Goal: Task Accomplishment & Management: Manage account settings

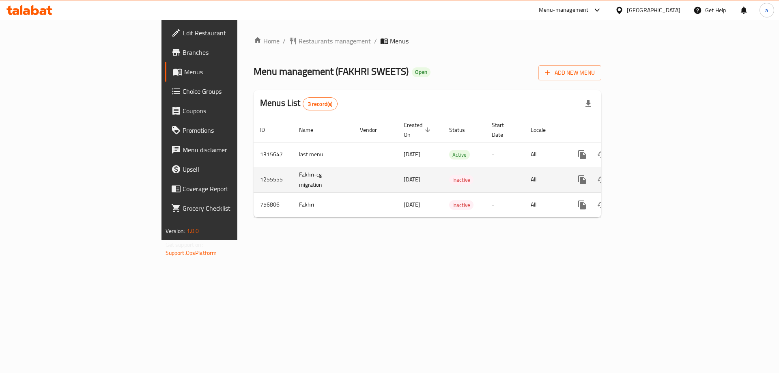
click at [293, 174] on td "Fakhri-cg migration" at bounding box center [323, 180] width 61 height 26
click at [644, 176] on icon "enhanced table" at bounding box center [640, 179] width 7 height 7
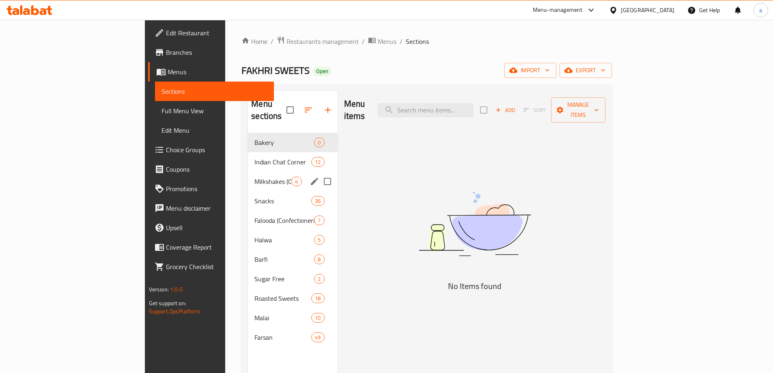
click at [319, 173] on input "Menu sections" at bounding box center [327, 181] width 17 height 17
checkbox input "true"
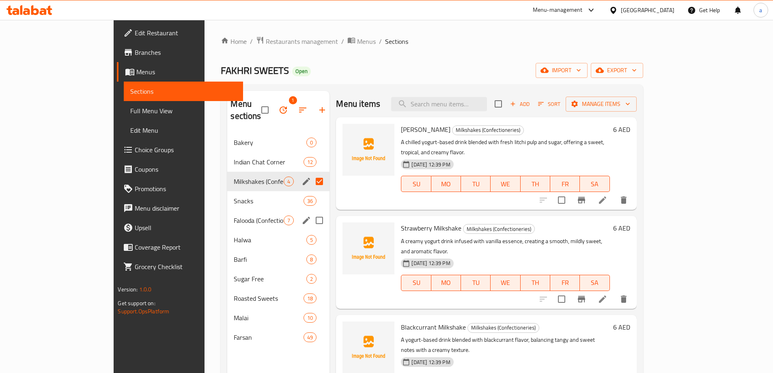
click at [311, 212] on input "Menu sections" at bounding box center [319, 220] width 17 height 17
checkbox input "true"
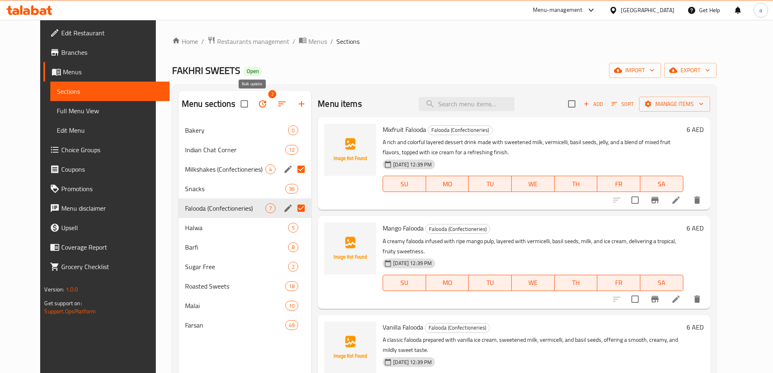
click at [258, 108] on icon "button" at bounding box center [263, 104] width 10 height 10
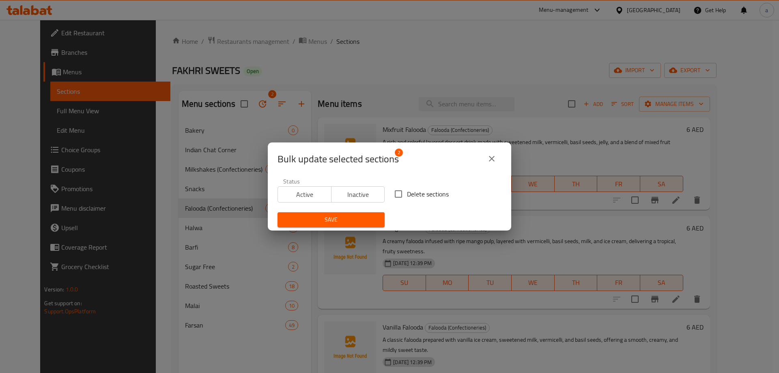
click at [393, 116] on div "Bulk update selected sections 2 Status Active Inactive Delete sections Save" at bounding box center [389, 186] width 779 height 373
click at [496, 159] on icon "close" at bounding box center [492, 159] width 10 height 10
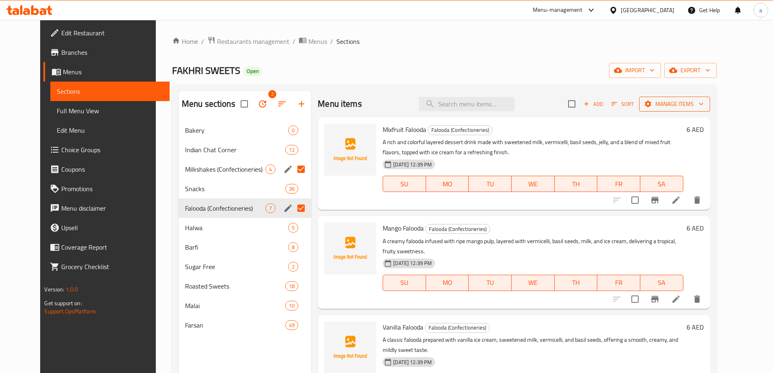
click at [695, 101] on span "Manage items" at bounding box center [675, 104] width 58 height 10
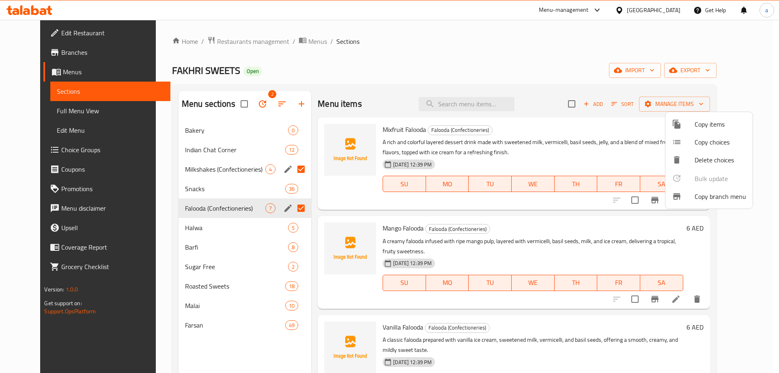
click at [239, 167] on div at bounding box center [389, 186] width 779 height 373
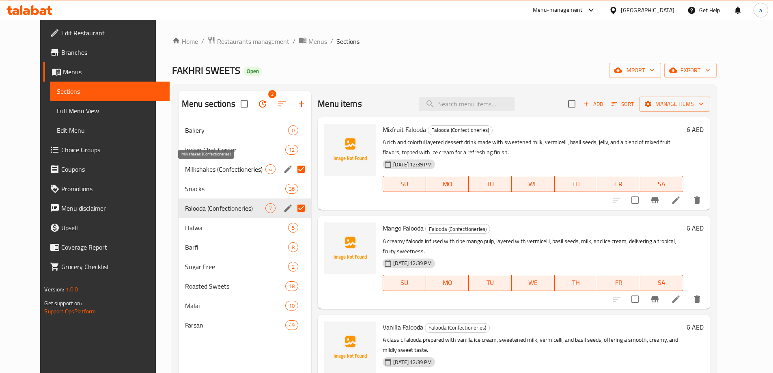
click at [233, 172] on span "Milkshakes (Confectioneries)" at bounding box center [225, 169] width 80 height 10
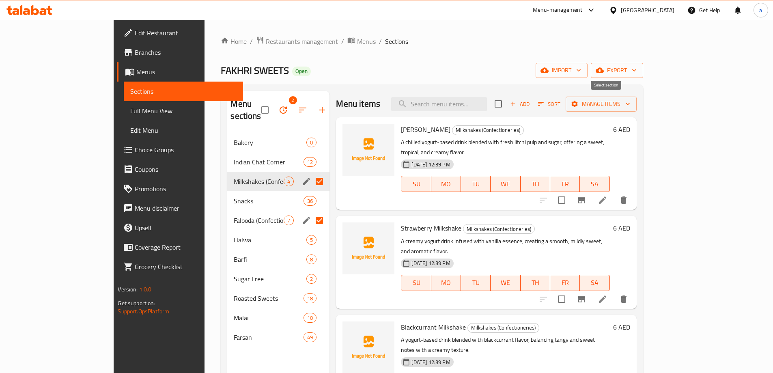
click at [507, 106] on input "checkbox" at bounding box center [498, 103] width 17 height 17
checkbox input "true"
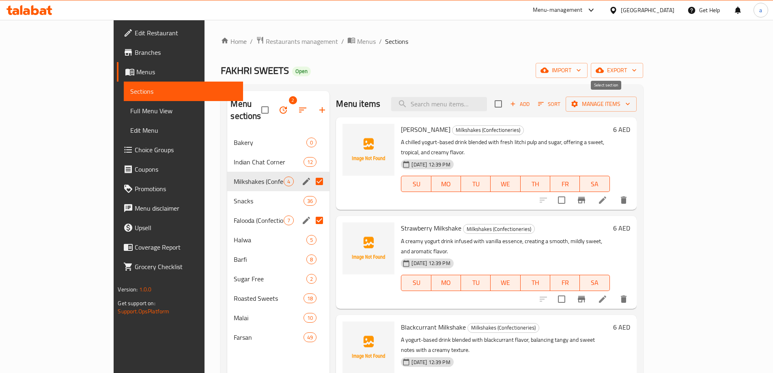
checkbox input "true"
click at [234, 215] on span "Falooda (Confectioneries)" at bounding box center [259, 220] width 50 height 10
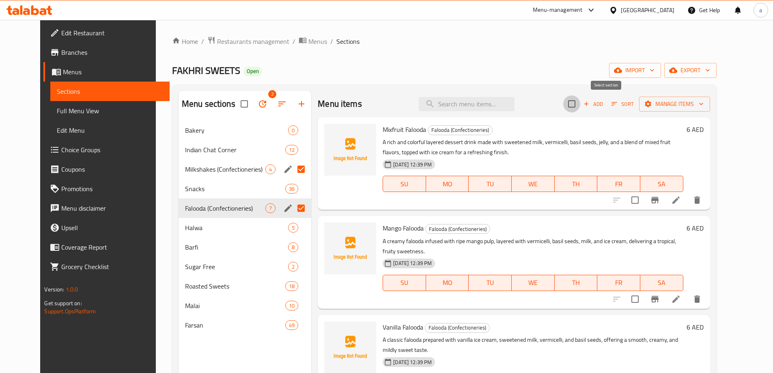
click at [580, 103] on input "checkbox" at bounding box center [571, 103] width 17 height 17
checkbox input "true"
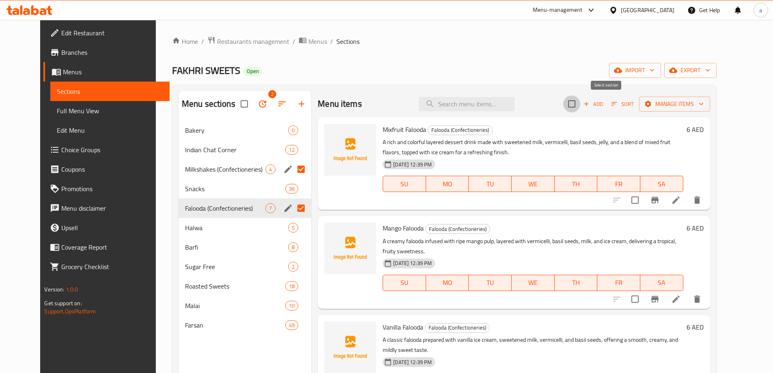
checkbox input "true"
click at [651, 103] on icon "button" at bounding box center [648, 104] width 6 height 6
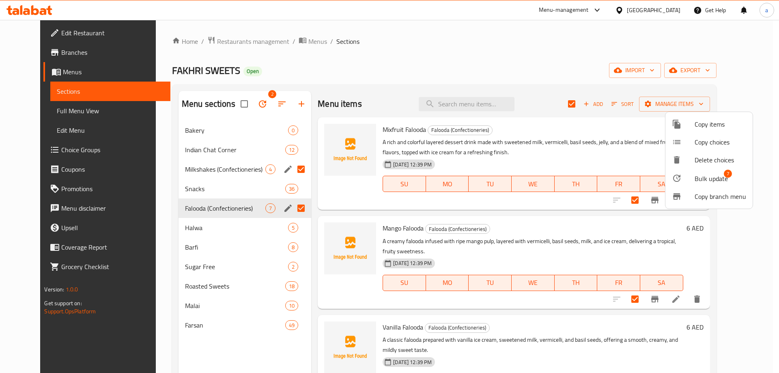
click at [712, 142] on span "Copy choices" at bounding box center [721, 142] width 52 height 10
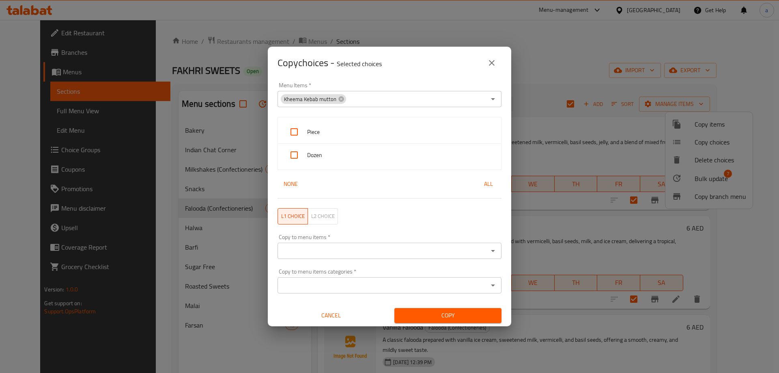
click at [492, 63] on icon "close" at bounding box center [492, 63] width 6 height 6
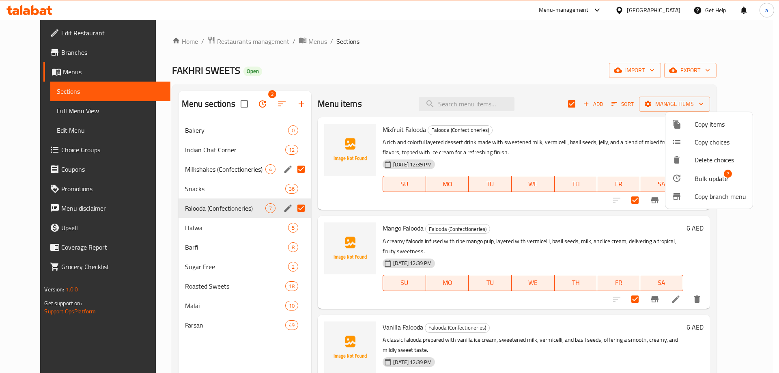
click at [722, 125] on span "Copy items" at bounding box center [721, 124] width 52 height 10
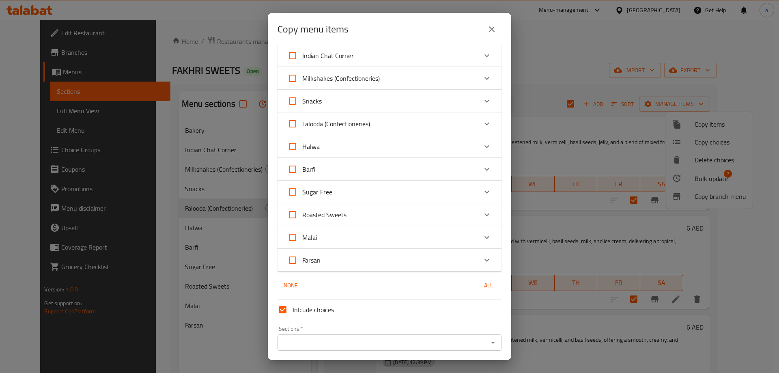
scroll to position [55, 0]
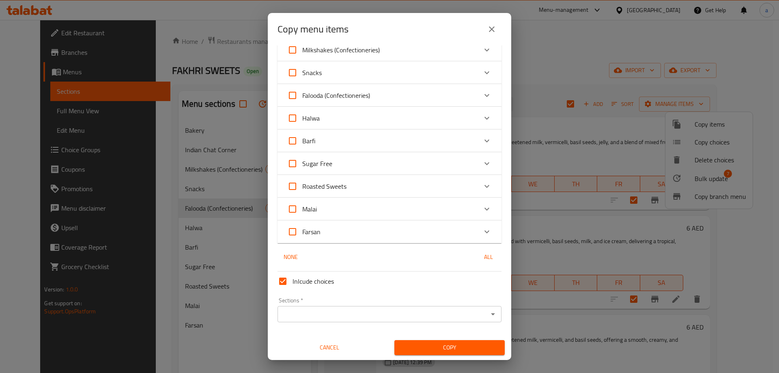
click at [284, 281] on input "Inlcude choices" at bounding box center [282, 280] width 19 height 19
checkbox input "false"
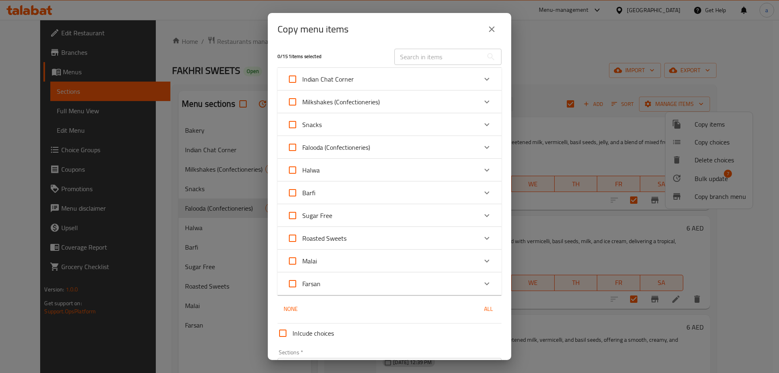
scroll to position [0, 0]
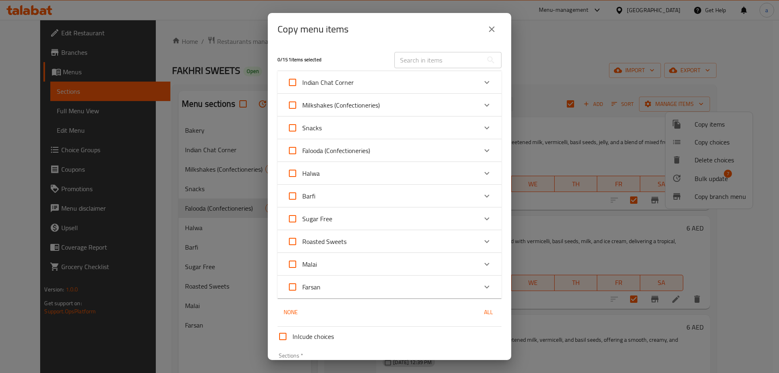
click at [293, 149] on input "Falooda (Confectioneries)" at bounding box center [292, 150] width 19 height 19
checkbox input "true"
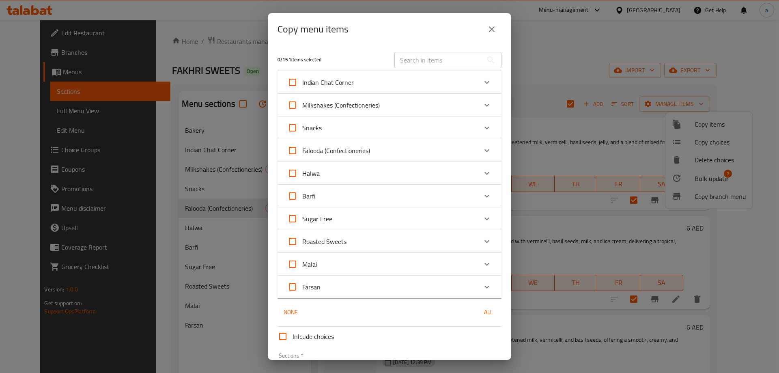
checkbox input "true"
click at [291, 100] on input "Milkshakes (Confectioneries)" at bounding box center [292, 104] width 19 height 19
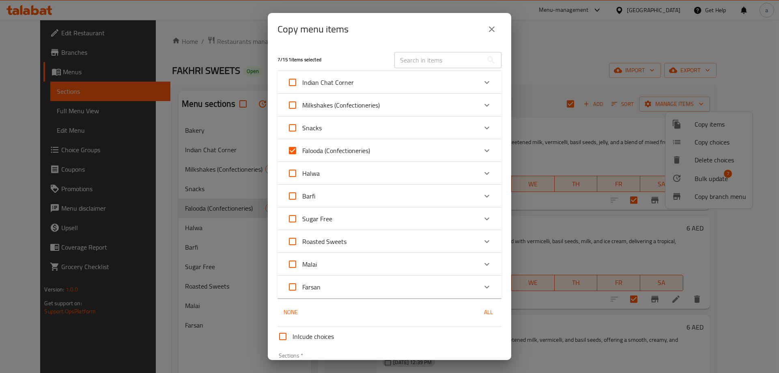
checkbox input "true"
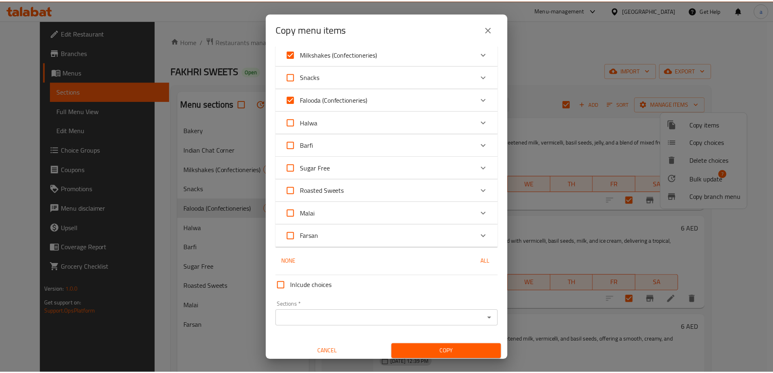
scroll to position [55, 0]
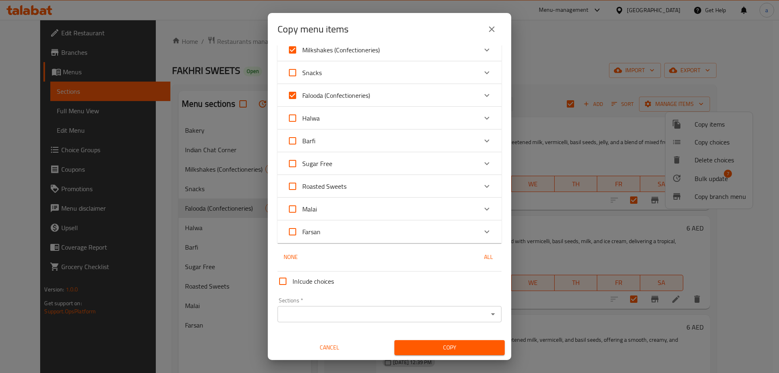
click at [331, 318] on input "Sections   *" at bounding box center [383, 313] width 206 height 11
click at [336, 351] on span "Cancel" at bounding box center [330, 347] width 104 height 10
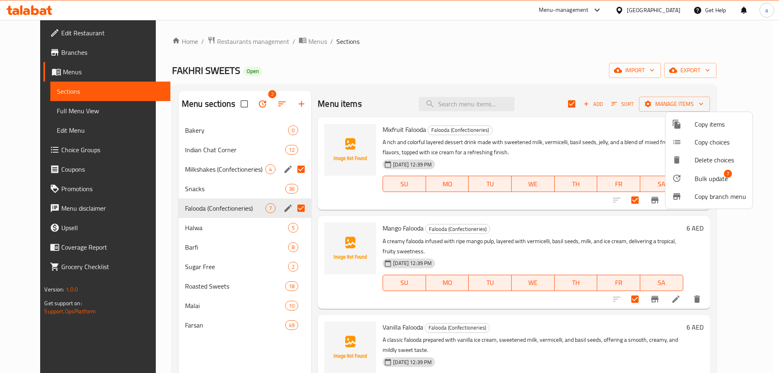
click at [271, 105] on div at bounding box center [389, 186] width 779 height 373
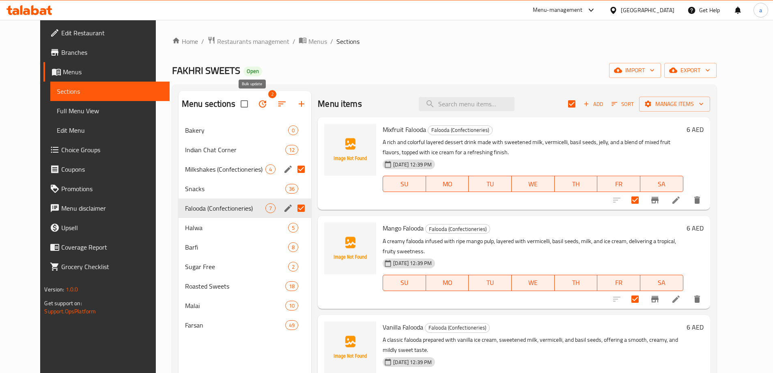
click at [258, 104] on icon "button" at bounding box center [263, 104] width 10 height 10
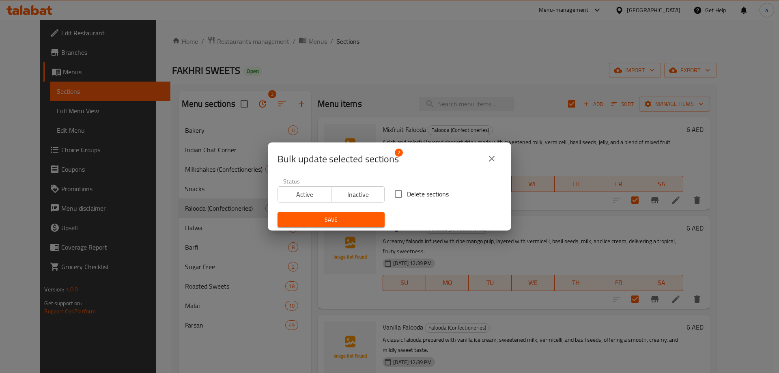
click at [314, 106] on div "Bulk update selected sections 2 Status Active Inactive Delete sections Save" at bounding box center [389, 186] width 779 height 373
click at [276, 106] on div "Bulk update selected sections 2 Status Active Inactive Delete sections Save" at bounding box center [389, 186] width 779 height 373
click at [491, 159] on icon "close" at bounding box center [492, 159] width 6 height 6
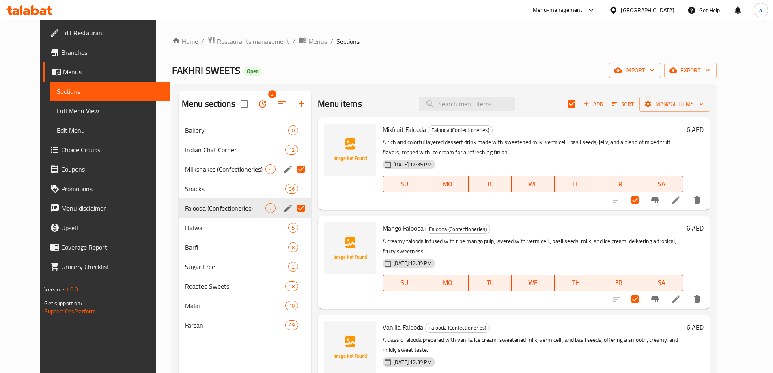
click at [259, 105] on icon "button" at bounding box center [262, 103] width 7 height 7
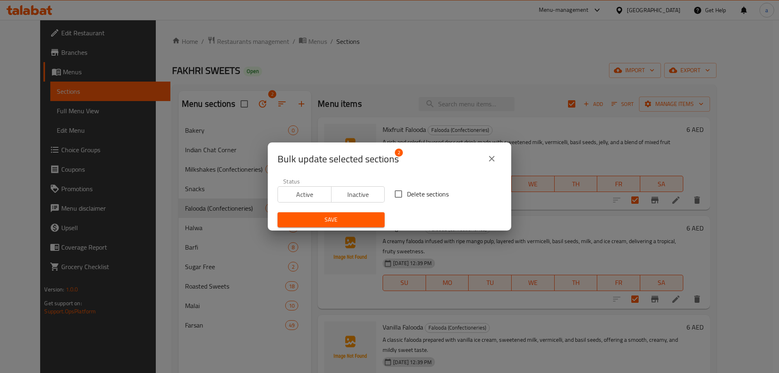
click at [350, 101] on div "Bulk update selected sections 2 Status Active Inactive Delete sections Save" at bounding box center [389, 186] width 779 height 373
click at [489, 159] on icon "close" at bounding box center [492, 159] width 10 height 10
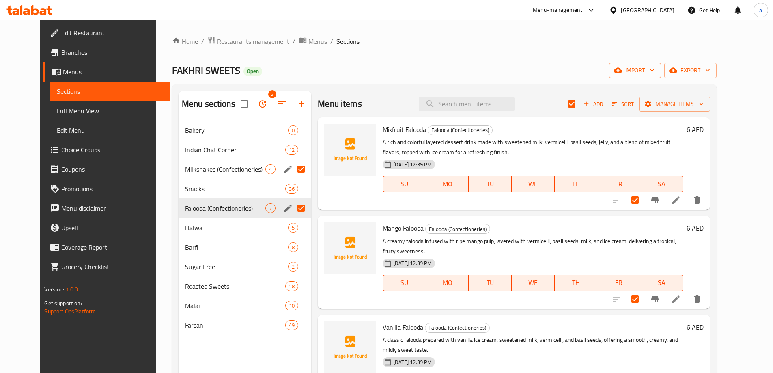
click at [293, 175] on input "Menu sections" at bounding box center [301, 169] width 17 height 17
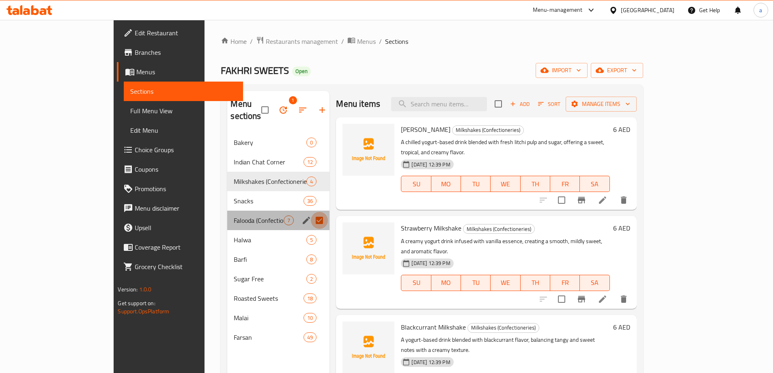
click at [311, 212] on input "Menu sections" at bounding box center [319, 220] width 17 height 17
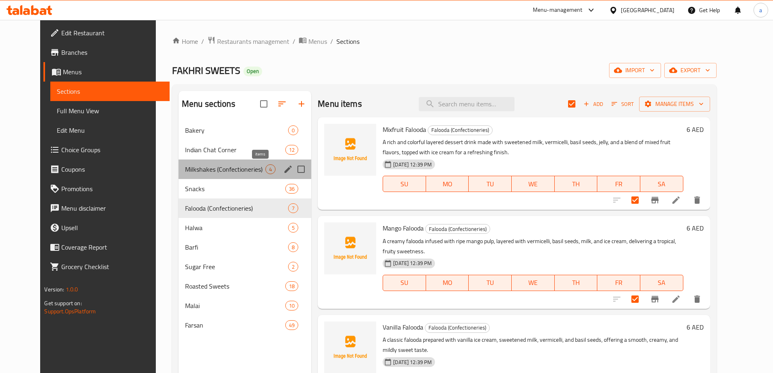
click at [265, 165] on div "4" at bounding box center [270, 169] width 10 height 10
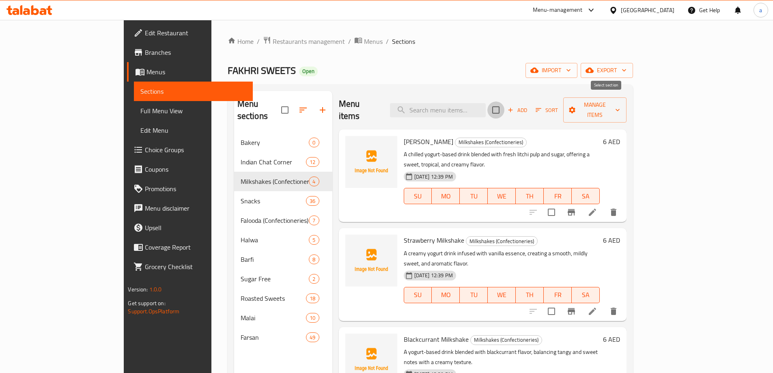
click at [504, 108] on input "checkbox" at bounding box center [495, 109] width 17 height 17
checkbox input "true"
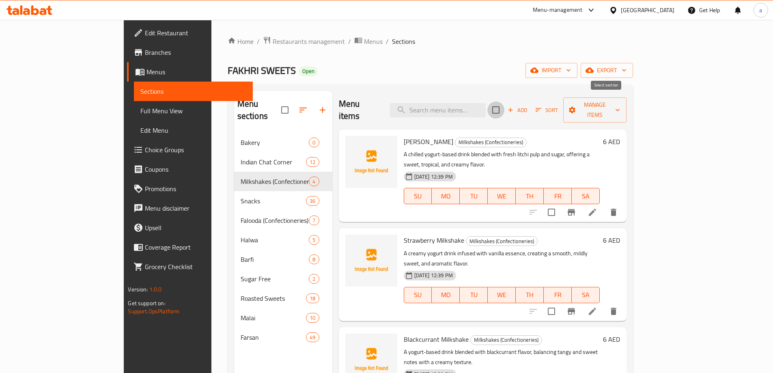
checkbox input "true"
click at [620, 107] on span "Manage items" at bounding box center [595, 110] width 50 height 20
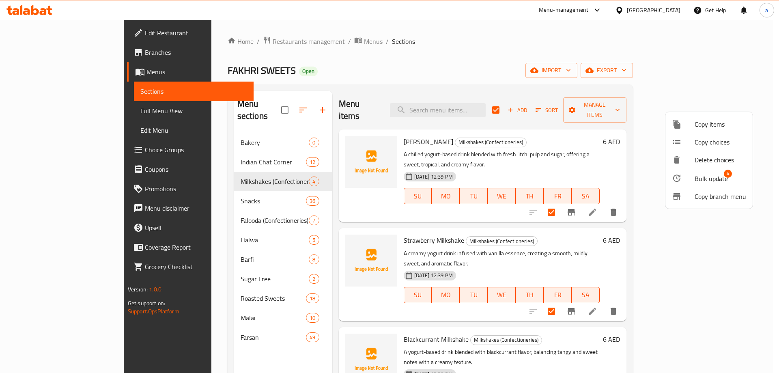
click at [726, 185] on li "Bulk update 4" at bounding box center [708, 178] width 87 height 19
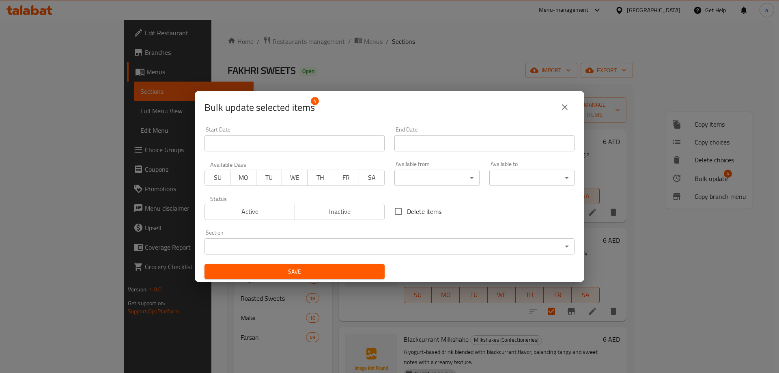
click at [568, 108] on icon "close" at bounding box center [565, 107] width 10 height 10
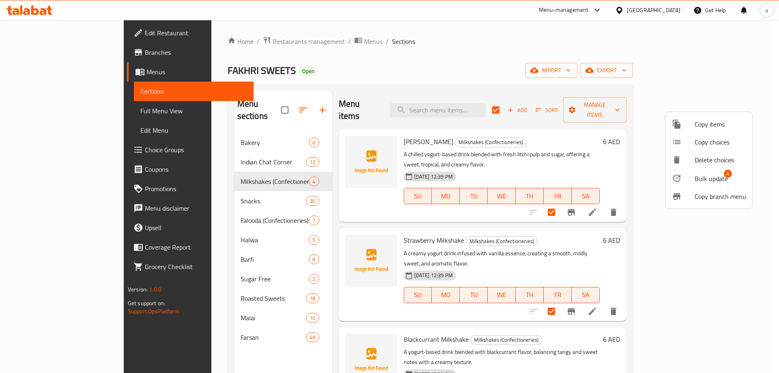
click at [271, 169] on div at bounding box center [389, 186] width 779 height 373
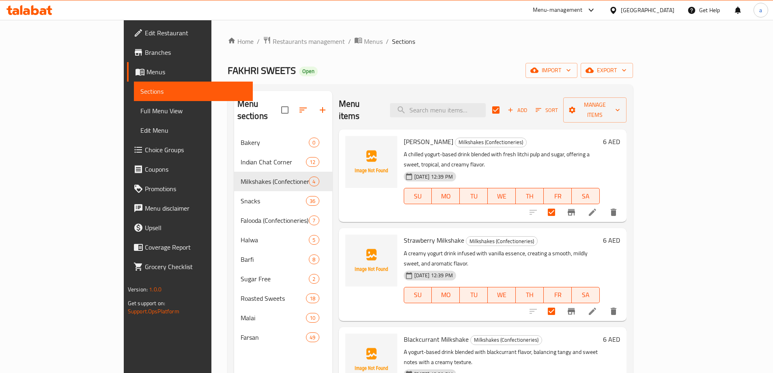
click at [296, 172] on div "Milkshakes (Confectioneries) 4" at bounding box center [283, 181] width 98 height 19
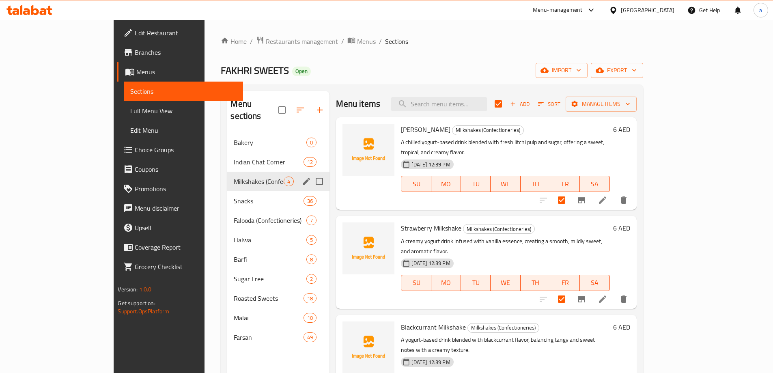
click at [311, 173] on input "Menu sections" at bounding box center [319, 181] width 17 height 17
checkbox input "true"
click at [311, 212] on input "Menu sections" at bounding box center [319, 220] width 17 height 17
checkbox input "true"
checkbox input "false"
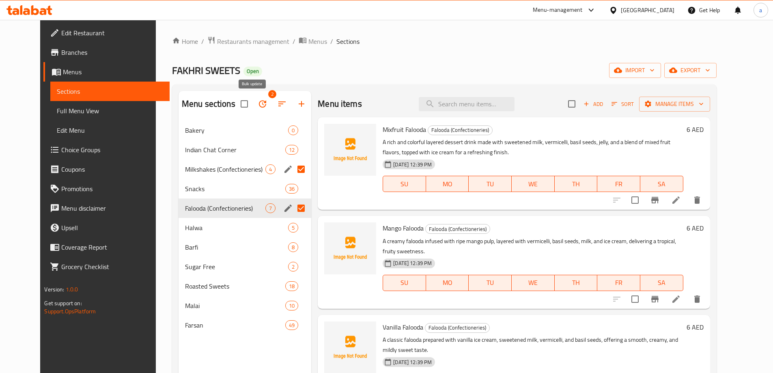
click at [258, 106] on icon "button" at bounding box center [263, 104] width 10 height 10
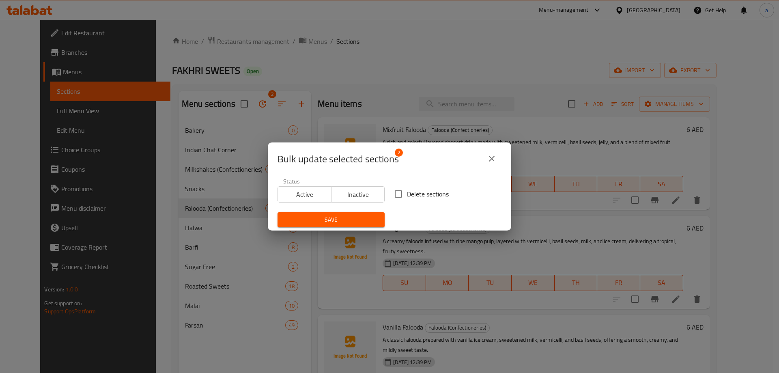
click at [407, 191] on span "Delete sections" at bounding box center [428, 194] width 42 height 10
click at [406, 191] on input "Delete sections" at bounding box center [398, 193] width 17 height 17
checkbox input "true"
click at [373, 222] on span "Save" at bounding box center [331, 220] width 94 height 10
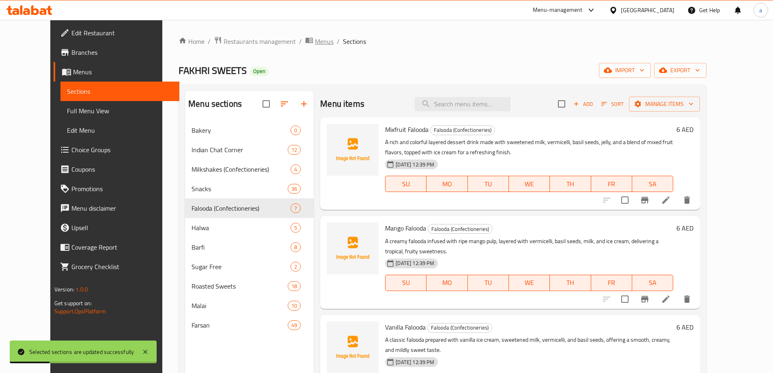
click at [305, 37] on span "breadcrumb" at bounding box center [310, 41] width 10 height 11
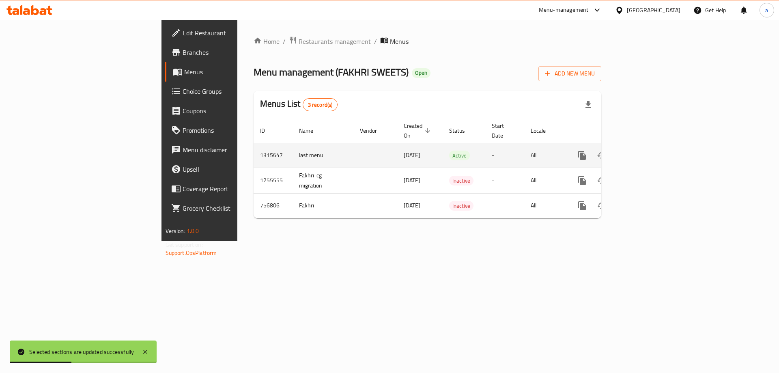
click at [650, 148] on link "enhanced table" at bounding box center [640, 155] width 19 height 19
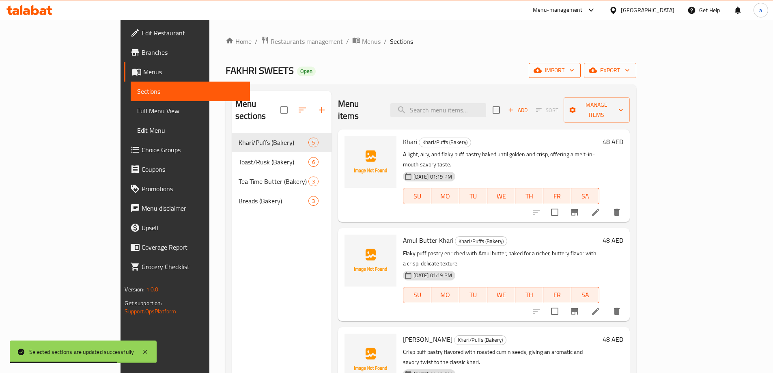
click at [581, 74] on button "import" at bounding box center [555, 70] width 52 height 15
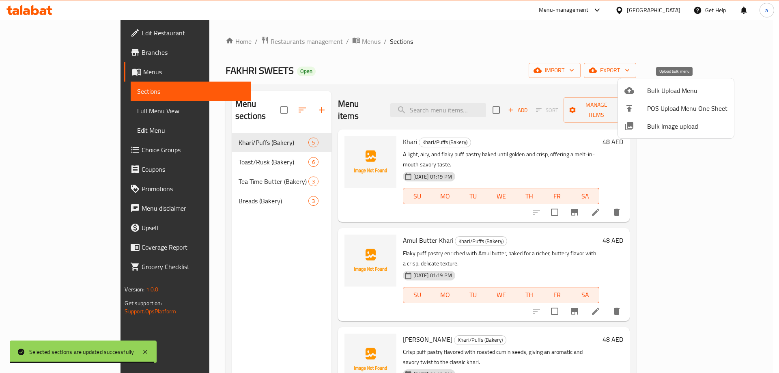
click at [671, 97] on li "Bulk Upload Menu" at bounding box center [676, 91] width 116 height 18
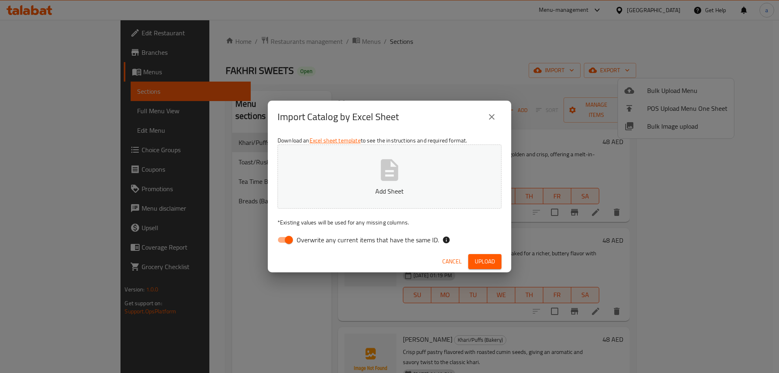
click at [288, 237] on input "Overwrite any current items that have the same ID." at bounding box center [289, 239] width 46 height 15
checkbox input "false"
click at [354, 162] on button "Add Sheet" at bounding box center [390, 176] width 224 height 64
click at [480, 257] on span "Upload" at bounding box center [485, 261] width 20 height 10
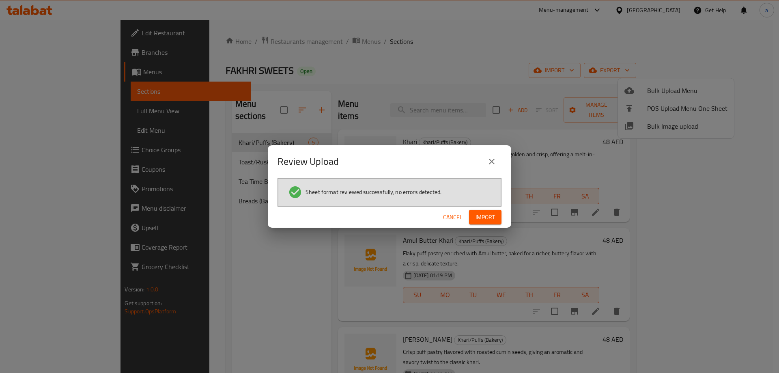
click at [488, 219] on span "Import" at bounding box center [485, 217] width 19 height 10
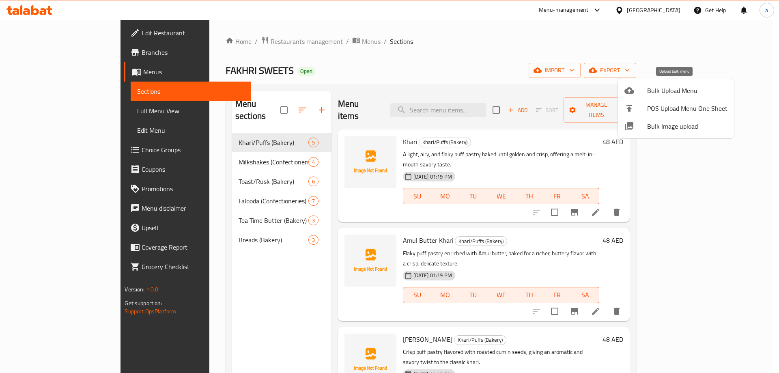
click at [639, 92] on div at bounding box center [635, 91] width 23 height 10
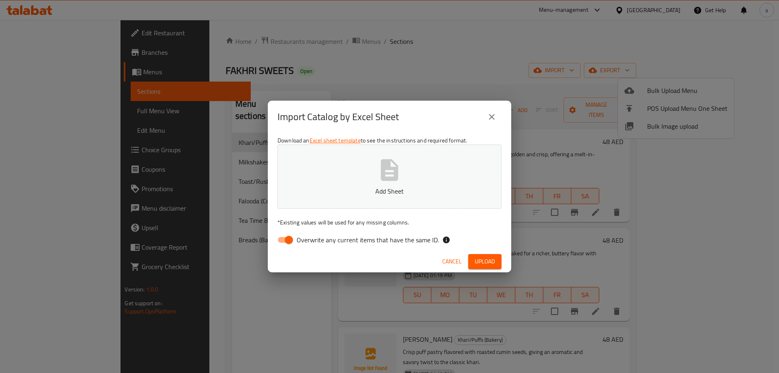
click at [244, 273] on div "Import Catalog by Excel Sheet Download an Excel sheet template to see the instr…" at bounding box center [389, 186] width 779 height 373
click at [219, 203] on div "Import Catalog by Excel Sheet Download an Excel sheet template to see the instr…" at bounding box center [389, 186] width 779 height 373
click at [451, 266] on span "Cancel" at bounding box center [451, 261] width 19 height 10
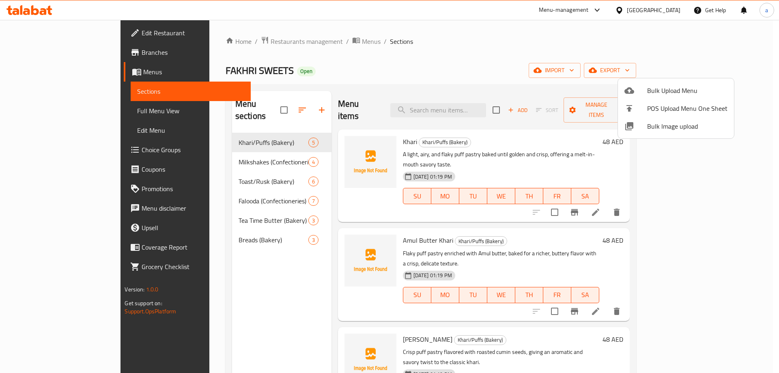
click at [207, 168] on div at bounding box center [389, 186] width 779 height 373
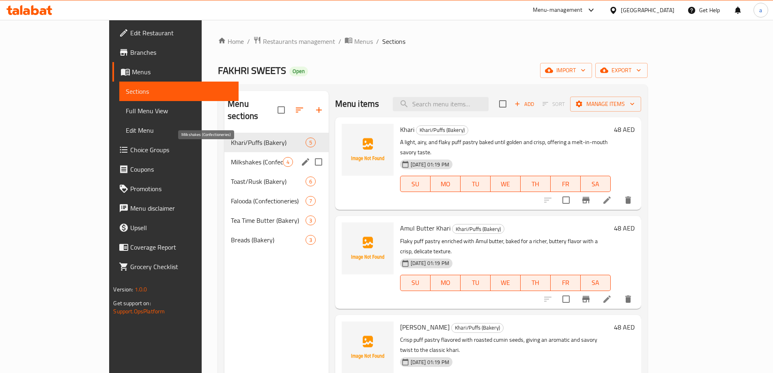
click at [231, 157] on span "Milkshakes (Confectioneries)" at bounding box center [257, 162] width 52 height 10
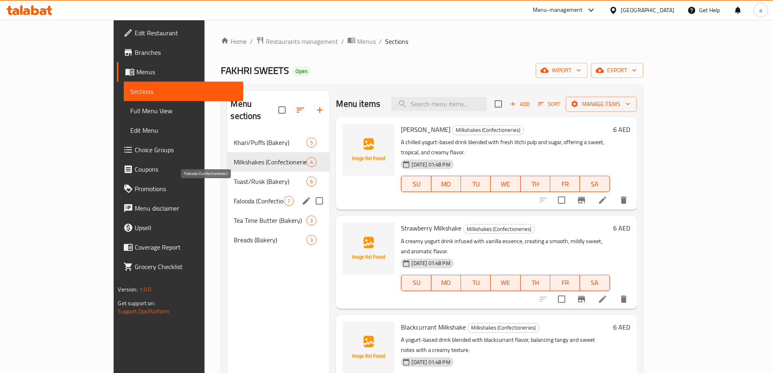
click at [234, 196] on span "Falooda (Confectioneries)" at bounding box center [259, 201] width 50 height 10
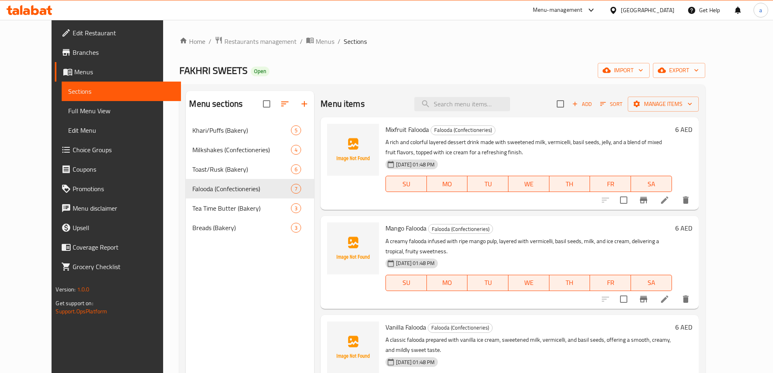
click at [37, 8] on icon at bounding box center [29, 10] width 46 height 10
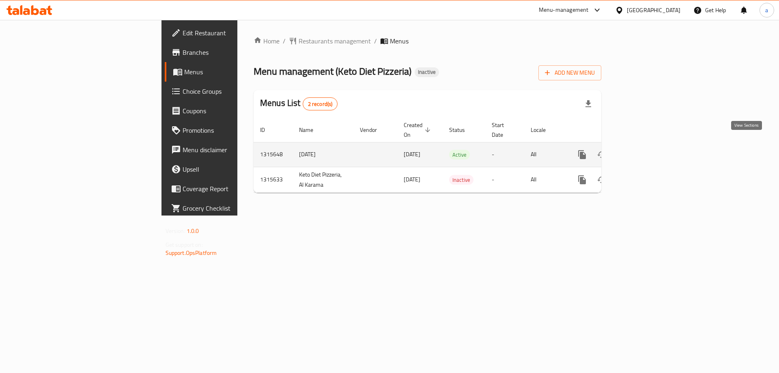
click at [650, 145] on link "enhanced table" at bounding box center [640, 154] width 19 height 19
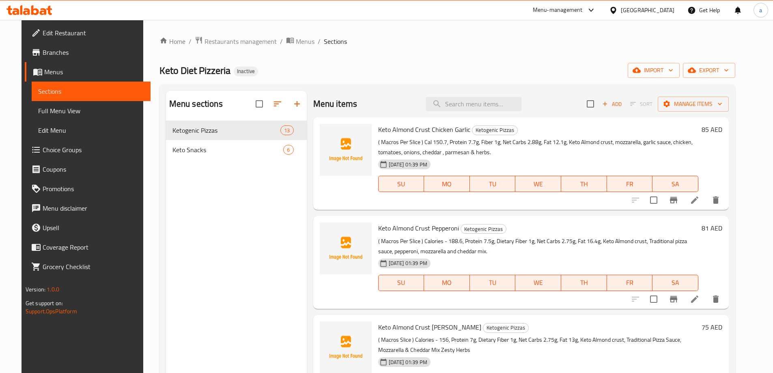
click at [44, 69] on span "Menus" at bounding box center [94, 72] width 100 height 10
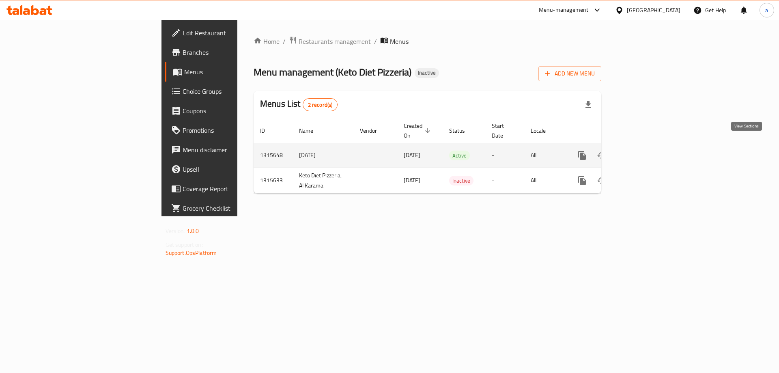
click at [646, 151] on icon "enhanced table" at bounding box center [641, 156] width 10 height 10
